Goal: Navigation & Orientation: Find specific page/section

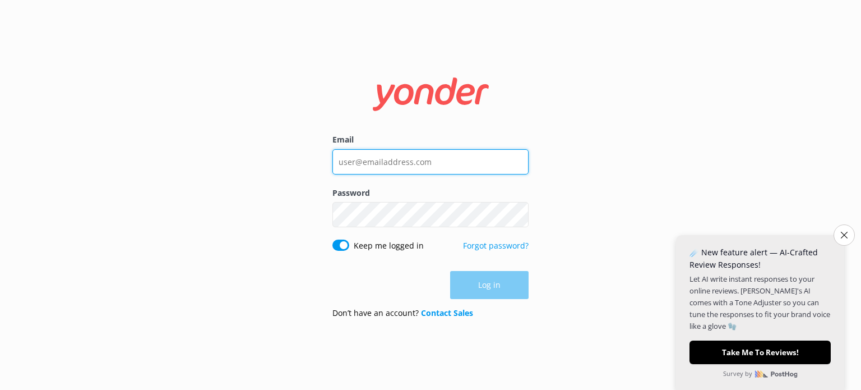
click at [388, 162] on input "Email" at bounding box center [431, 161] width 196 height 25
type input "[EMAIL_ADDRESS][DOMAIN_NAME]"
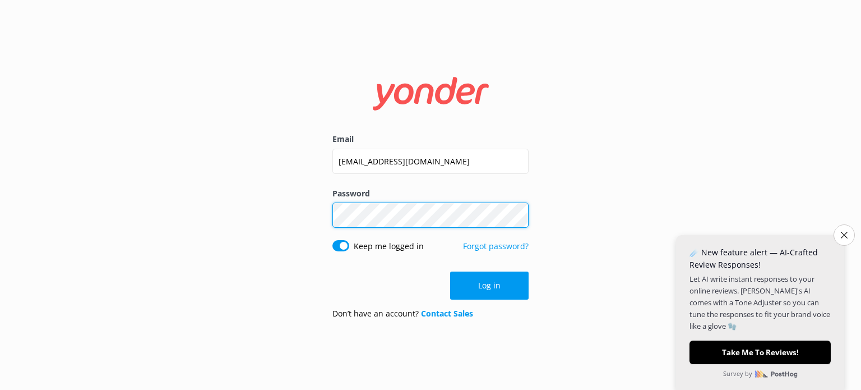
click button "Log in" at bounding box center [489, 285] width 79 height 28
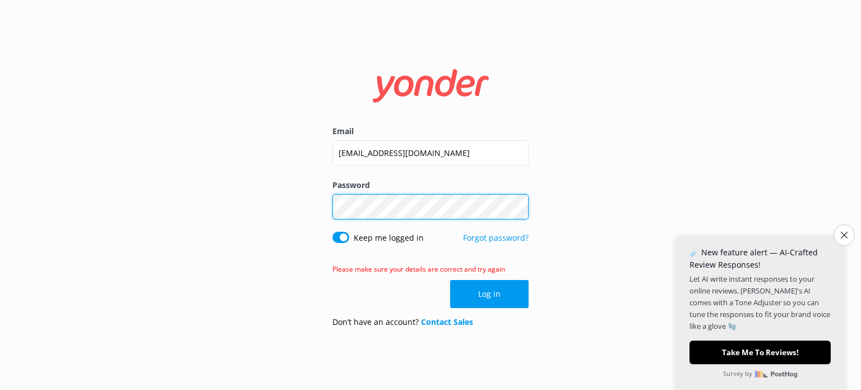
click button "Log in" at bounding box center [489, 294] width 79 height 28
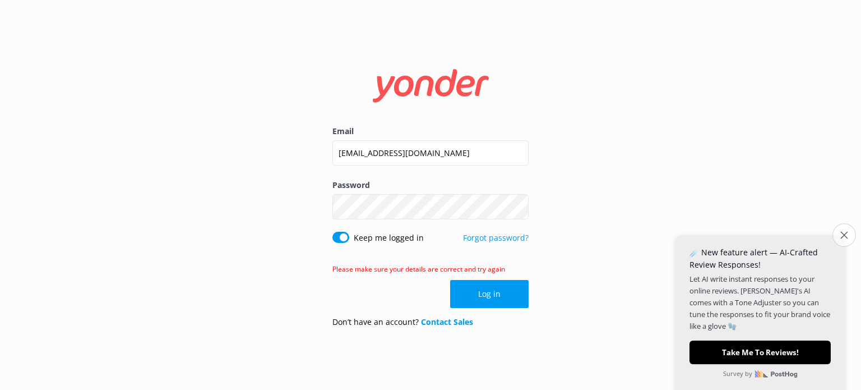
click at [843, 234] on icon "Close survey" at bounding box center [844, 234] width 7 height 7
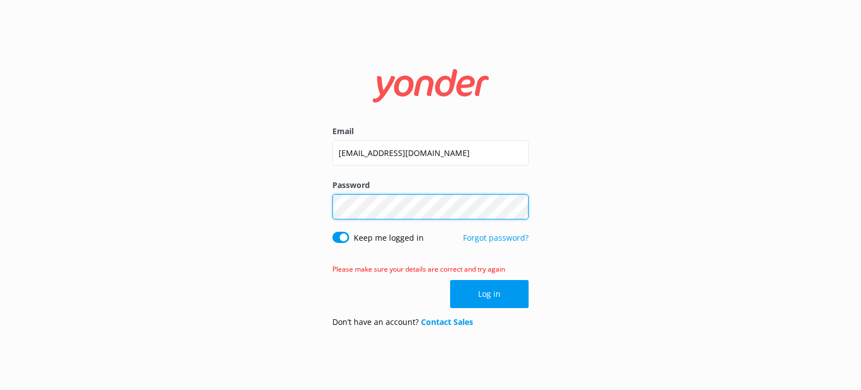
click at [211, 201] on div "Email [EMAIL_ADDRESS][DOMAIN_NAME] Password Show password Keep me logged in For…" at bounding box center [430, 195] width 861 height 390
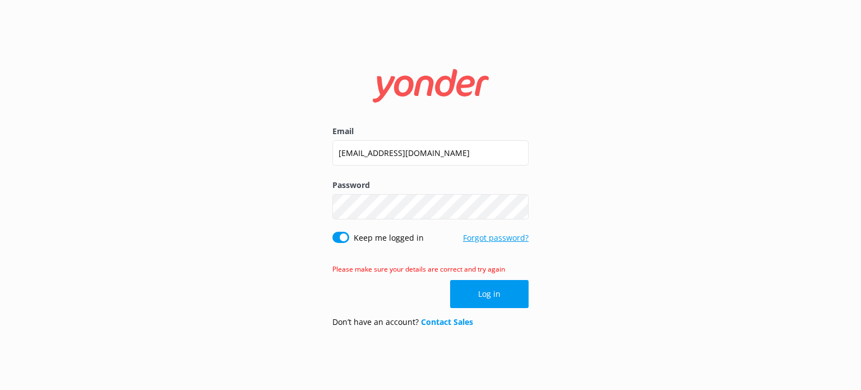
click at [494, 238] on link "Forgot password?" at bounding box center [496, 237] width 66 height 11
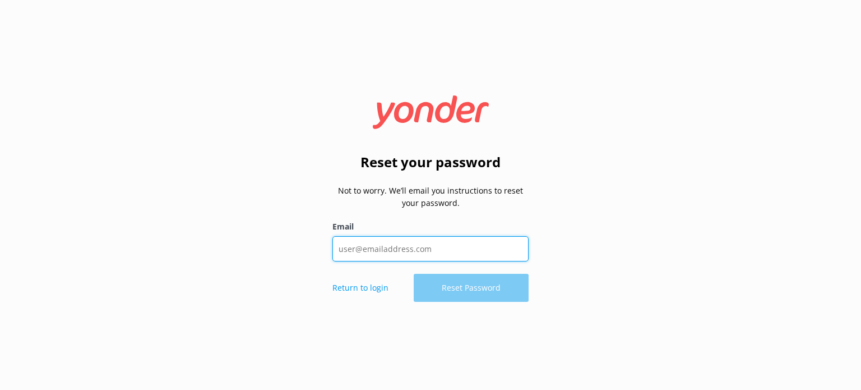
click at [379, 248] on input "Email" at bounding box center [431, 248] width 196 height 25
type input "info"
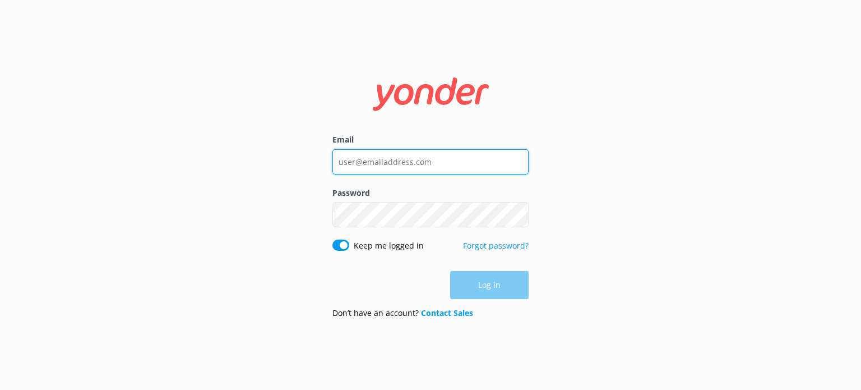
click at [352, 173] on input "Email" at bounding box center [431, 161] width 196 height 25
type input "[EMAIL_ADDRESS][DOMAIN_NAME]"
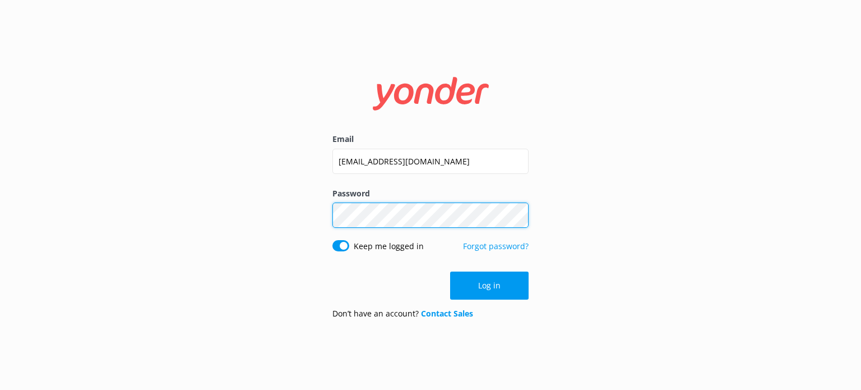
click button "Log in" at bounding box center [489, 285] width 79 height 28
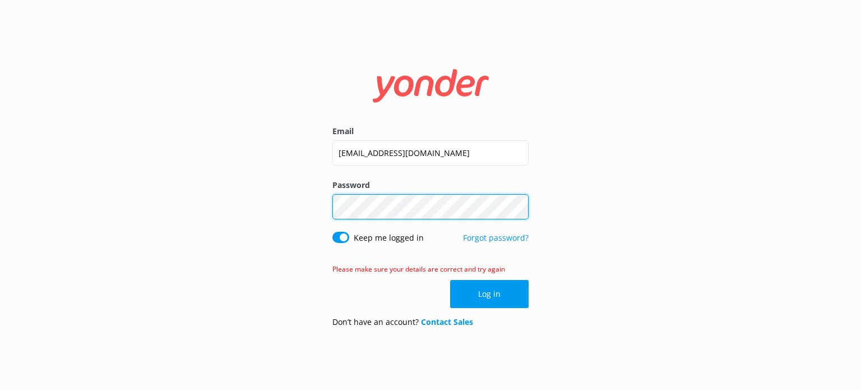
click button "Log in" at bounding box center [489, 294] width 79 height 28
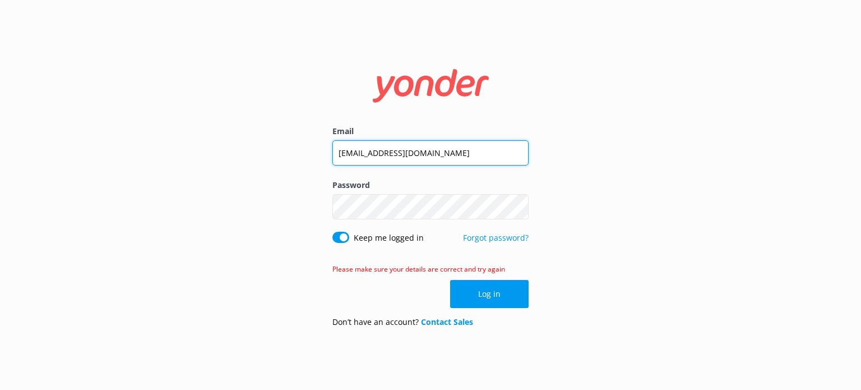
drag, startPoint x: 359, startPoint y: 154, endPoint x: 280, endPoint y: 149, distance: 78.7
click at [280, 149] on div "Email [EMAIL_ADDRESS][DOMAIN_NAME] Password Show password Keep me logged in For…" at bounding box center [430, 195] width 861 height 390
type input "[PERSON_NAME][EMAIL_ADDRESS][DOMAIN_NAME]"
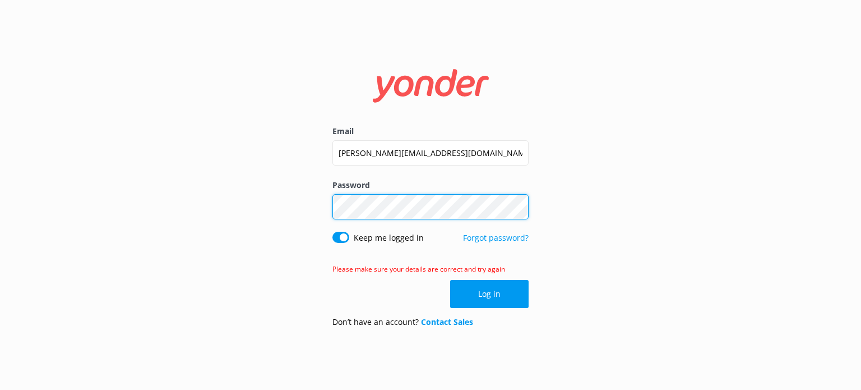
click at [321, 198] on div "Email [PERSON_NAME][EMAIL_ADDRESS][DOMAIN_NAME] Password Show password Keep me …" at bounding box center [431, 195] width 224 height 283
click button "Log in" at bounding box center [489, 294] width 79 height 28
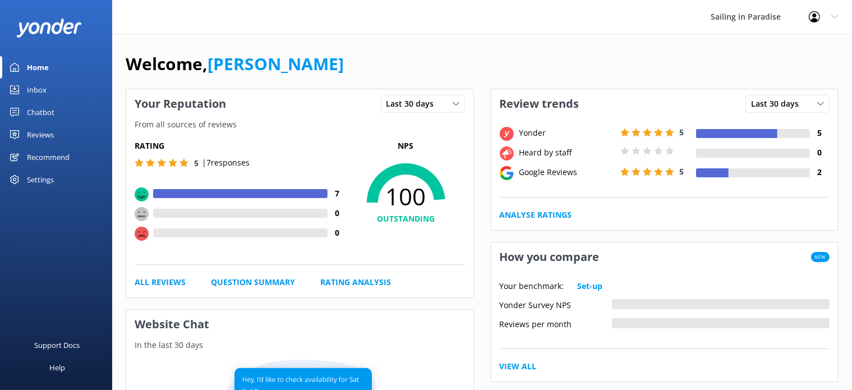
click at [53, 136] on div "Reviews" at bounding box center [40, 134] width 27 height 22
